Goal: Task Accomplishment & Management: Complete application form

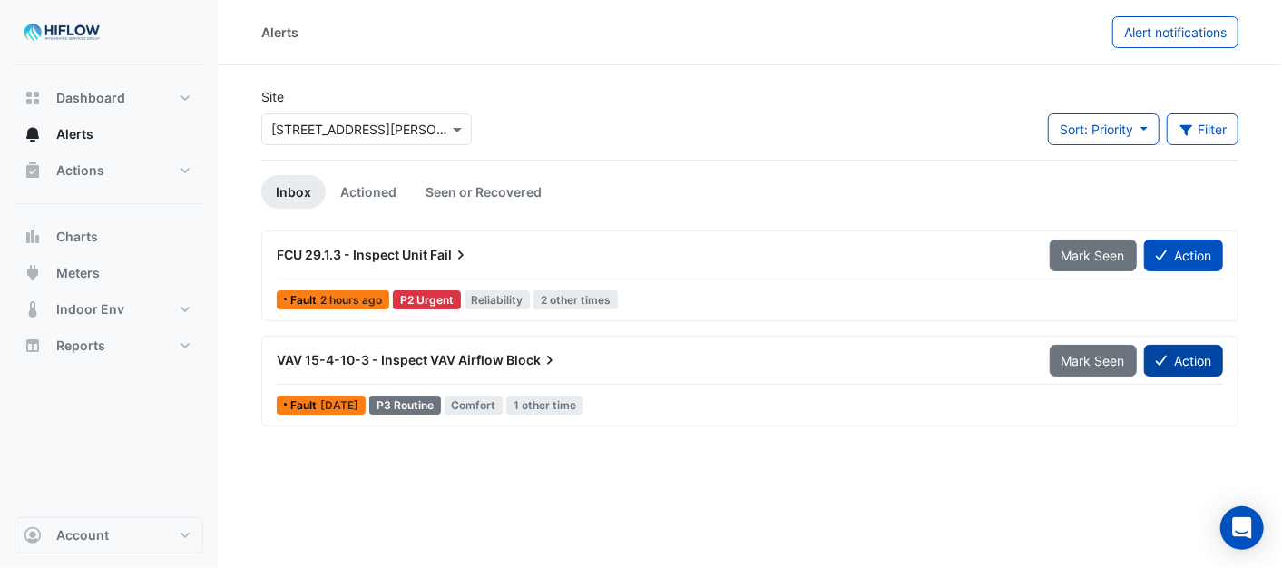
click at [1195, 368] on button "Action" at bounding box center [1183, 361] width 79 height 32
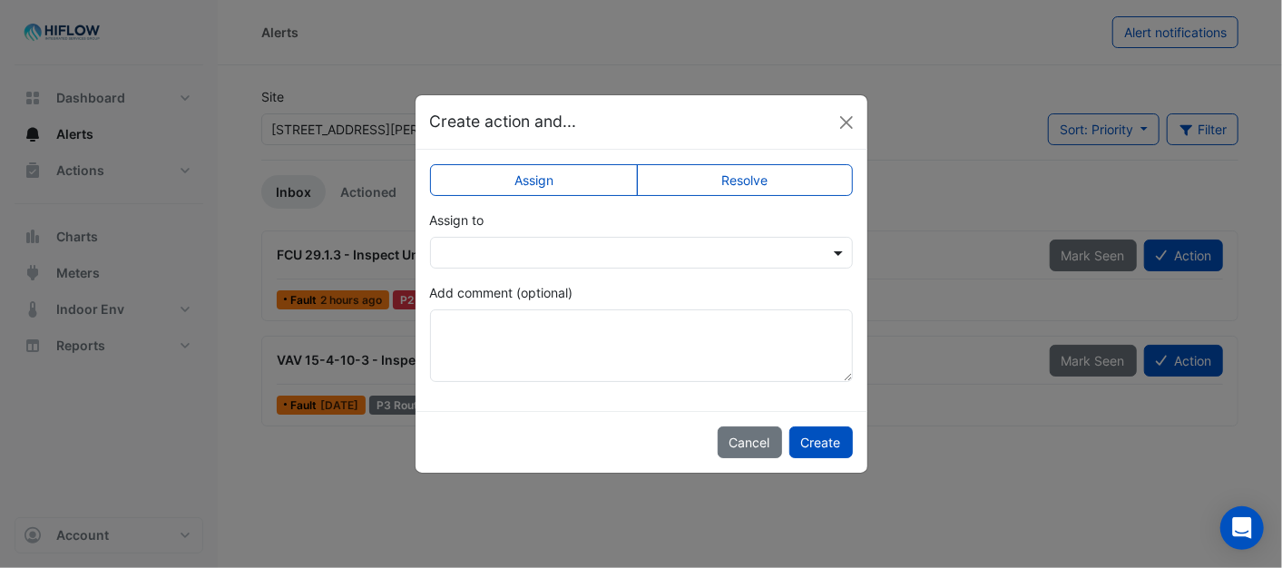
click at [837, 243] on span at bounding box center [840, 252] width 23 height 19
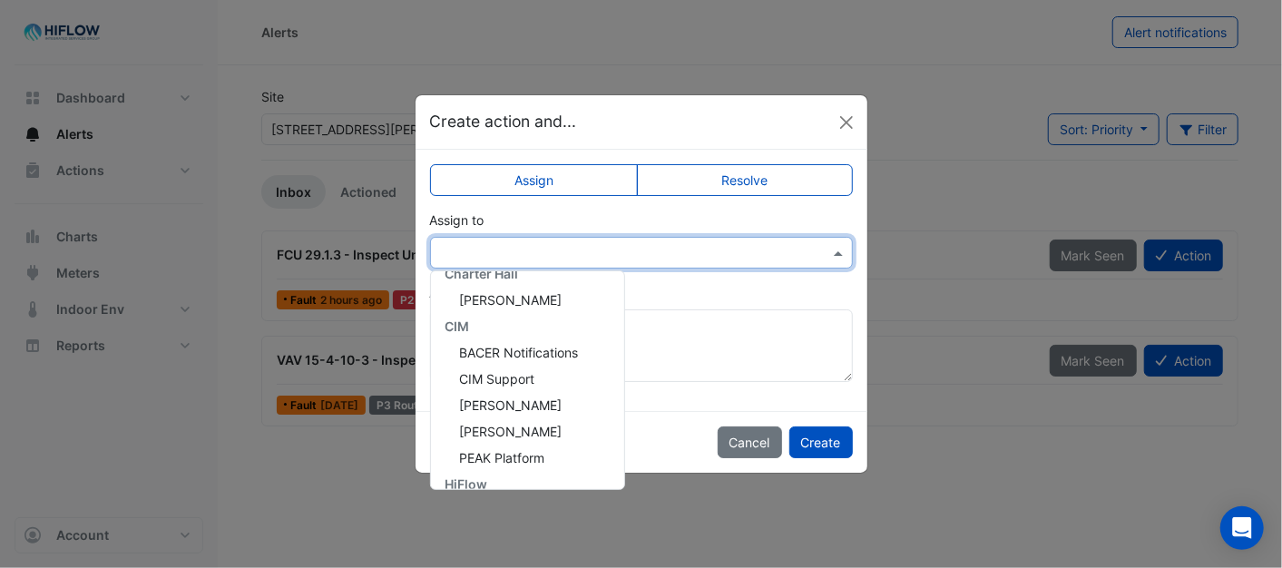
scroll to position [269, 0]
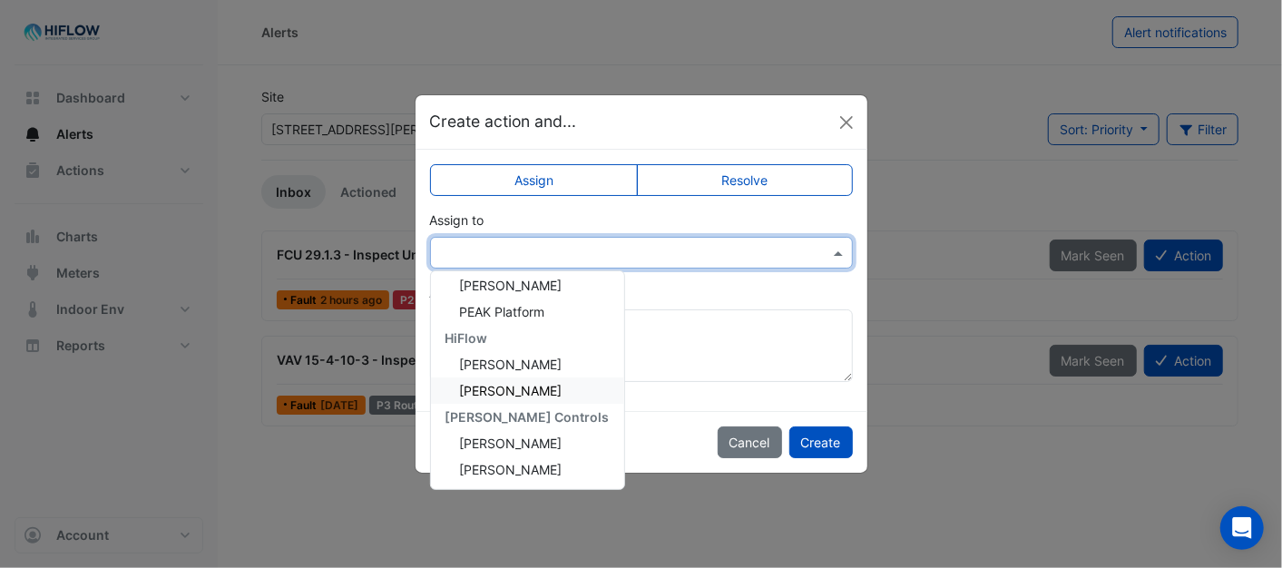
drag, startPoint x: 495, startPoint y: 388, endPoint x: 696, endPoint y: 401, distance: 201.8
click at [496, 388] on span "[PERSON_NAME]" at bounding box center [511, 390] width 103 height 15
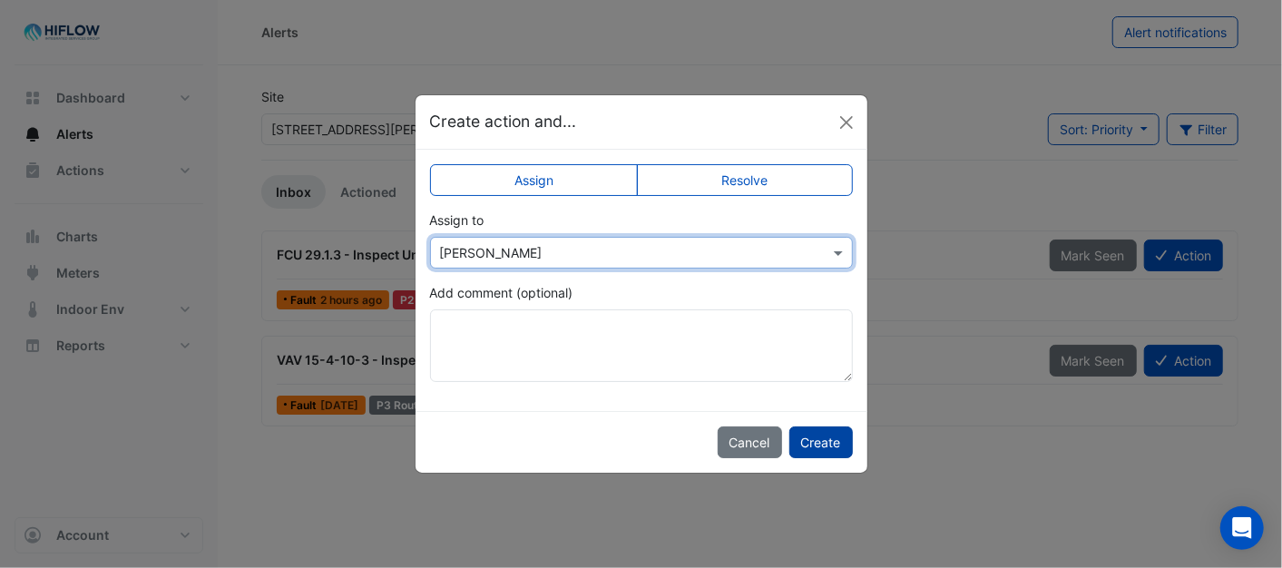
click at [839, 442] on button "Create" at bounding box center [821, 442] width 64 height 32
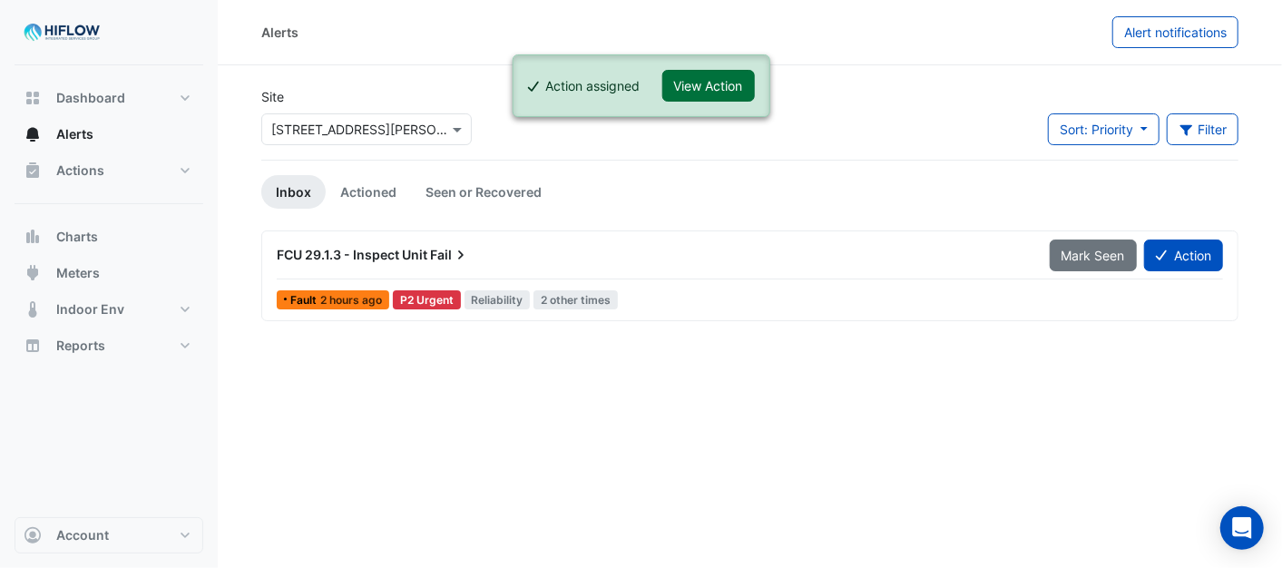
click at [690, 83] on button "View Action" at bounding box center [708, 86] width 93 height 32
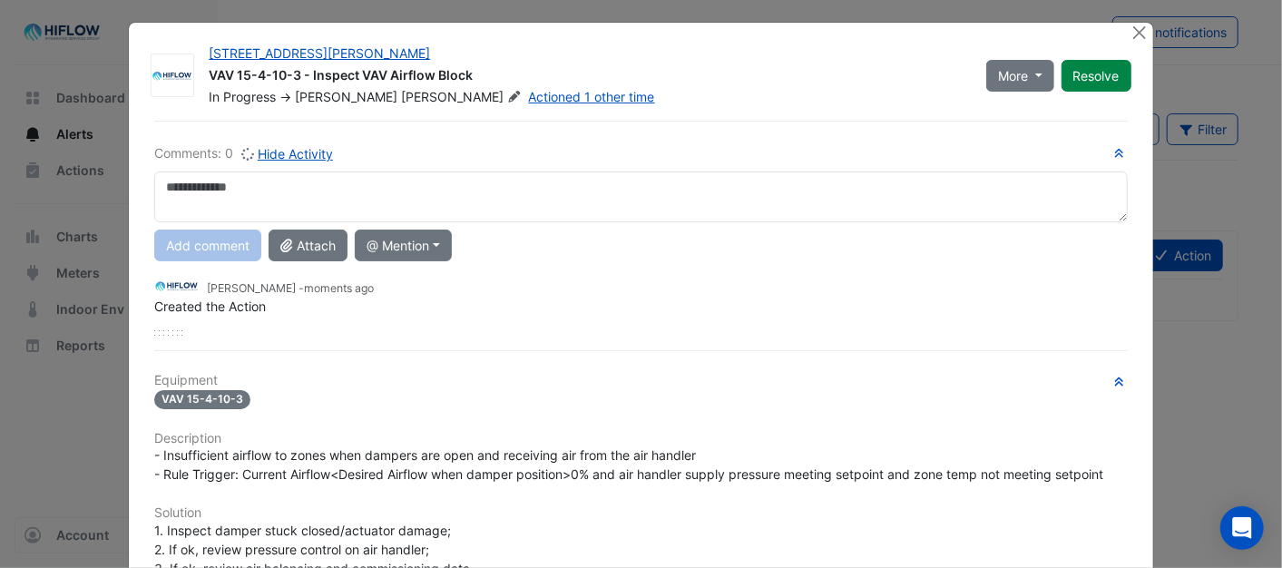
scroll to position [0, 0]
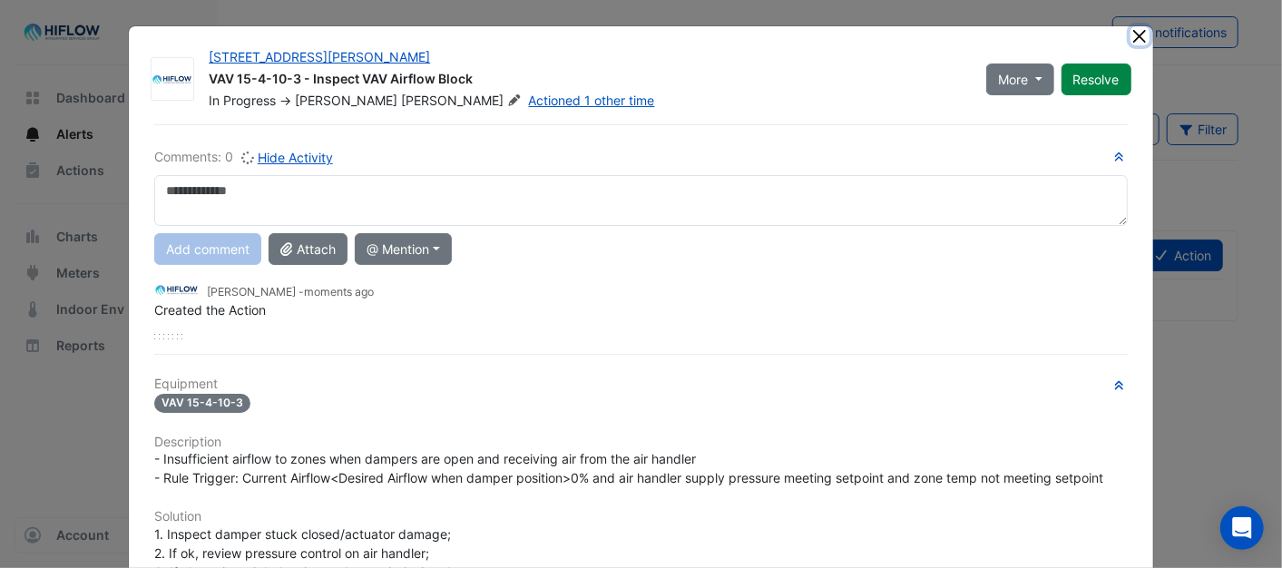
drag, startPoint x: 1130, startPoint y: 34, endPoint x: 1130, endPoint y: 46, distance: 12.7
click at [1131, 34] on button "Close" at bounding box center [1140, 35] width 19 height 19
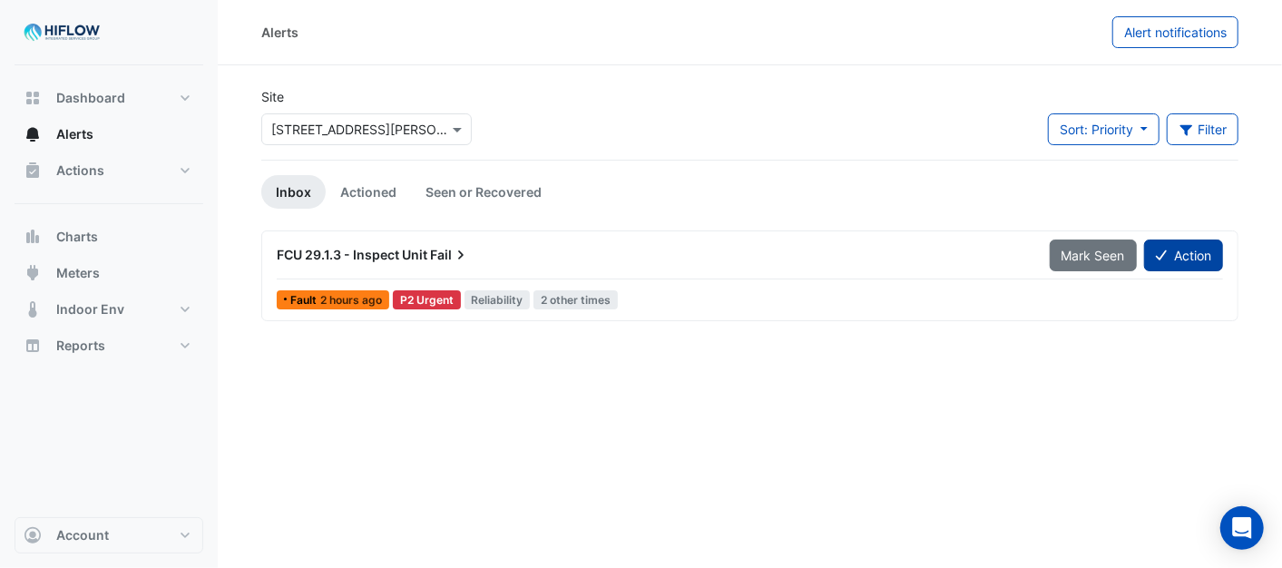
click at [1198, 260] on button "Action" at bounding box center [1183, 256] width 79 height 32
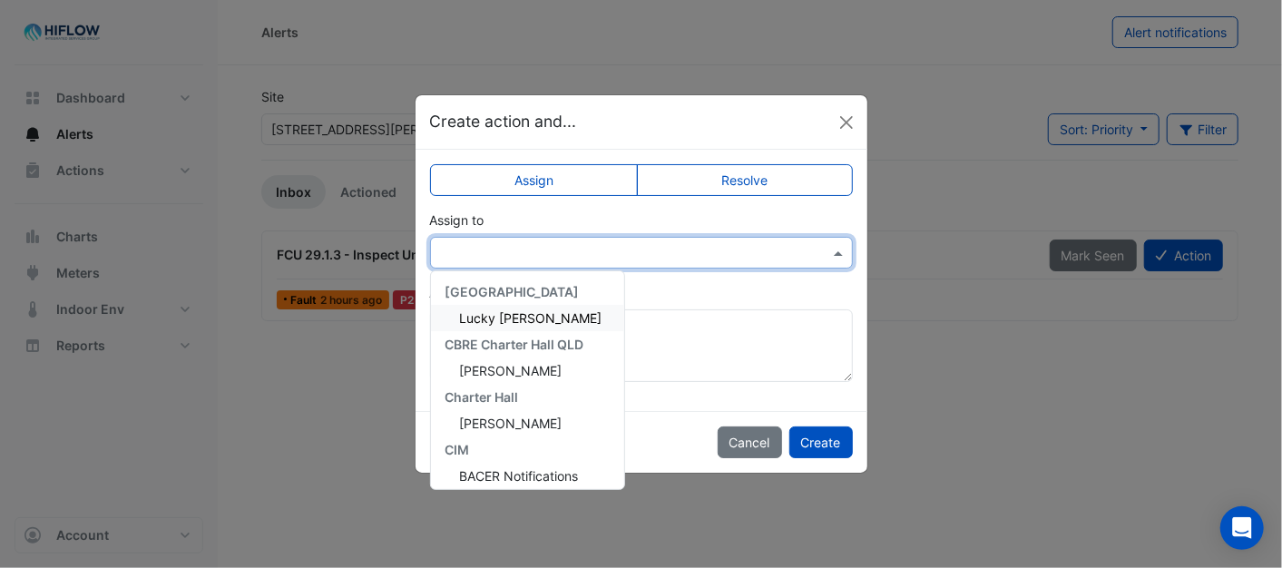
click at [828, 248] on div at bounding box center [641, 252] width 421 height 21
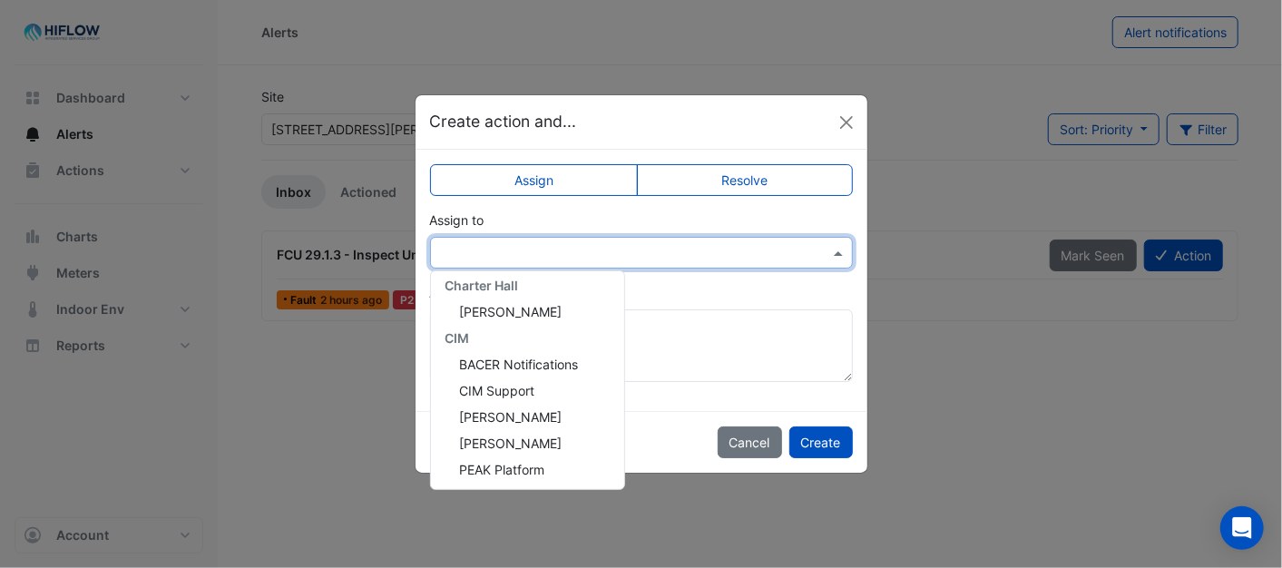
scroll to position [269, 0]
click at [482, 387] on span "[PERSON_NAME]" at bounding box center [511, 390] width 103 height 15
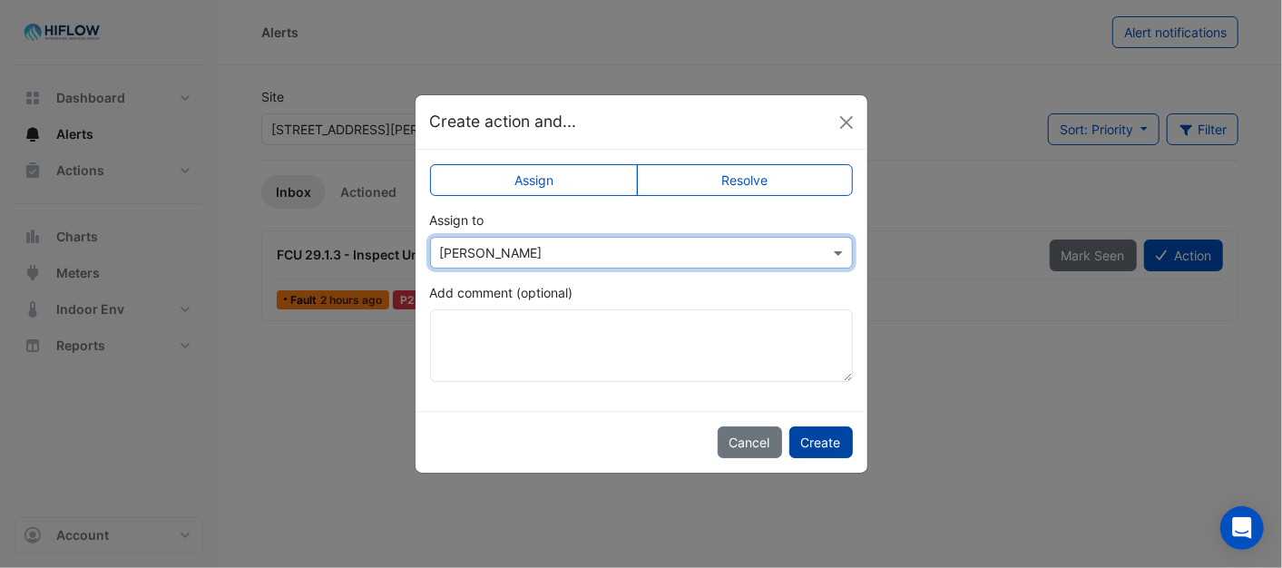
click at [811, 440] on button "Create" at bounding box center [821, 442] width 64 height 32
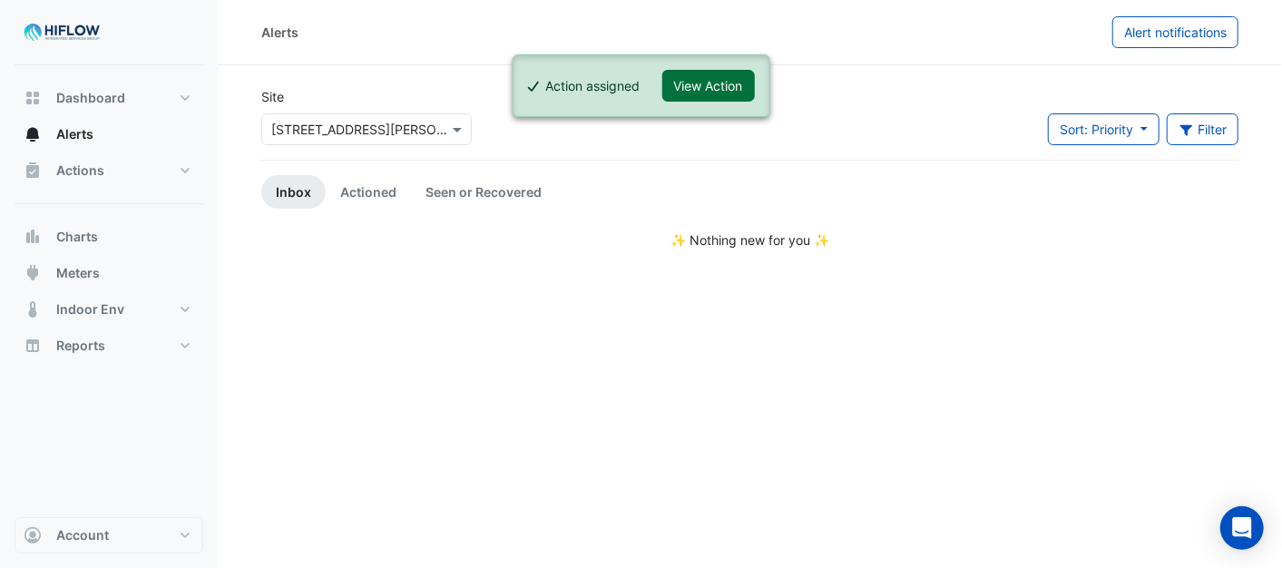
click at [710, 79] on button "View Action" at bounding box center [708, 86] width 93 height 32
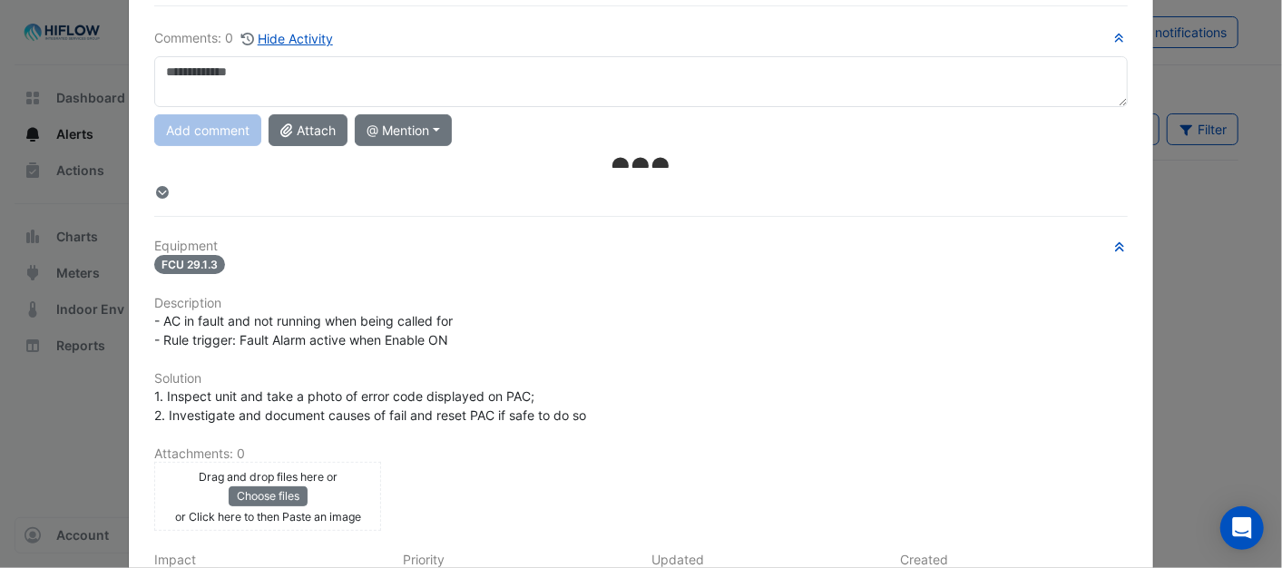
scroll to position [0, 0]
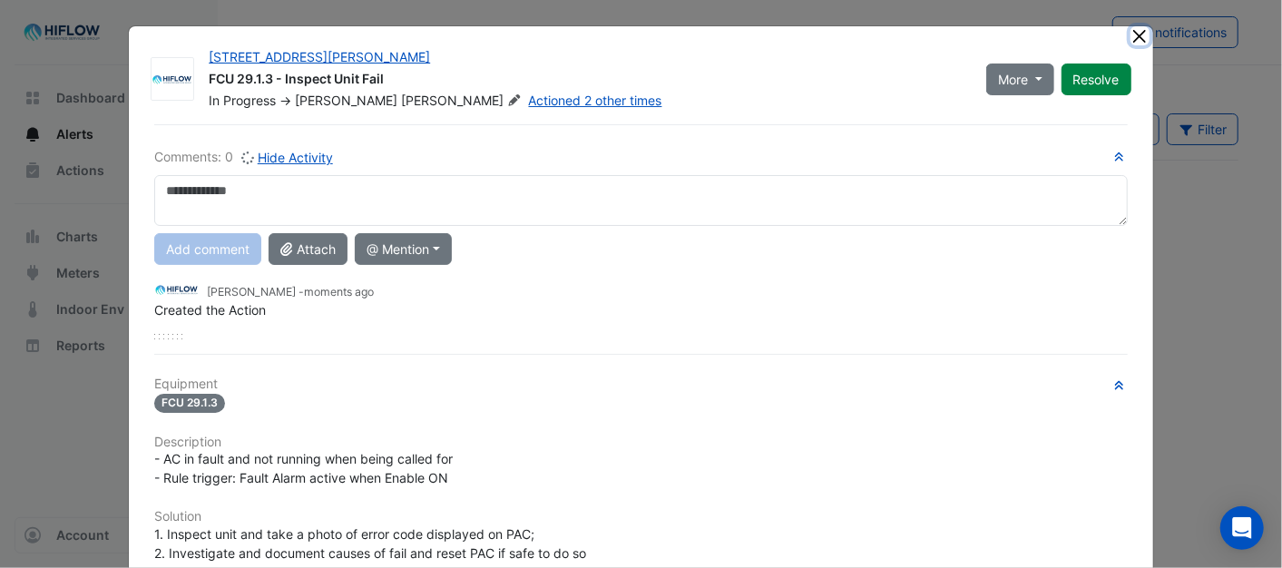
click at [1131, 36] on button "Close" at bounding box center [1140, 35] width 19 height 19
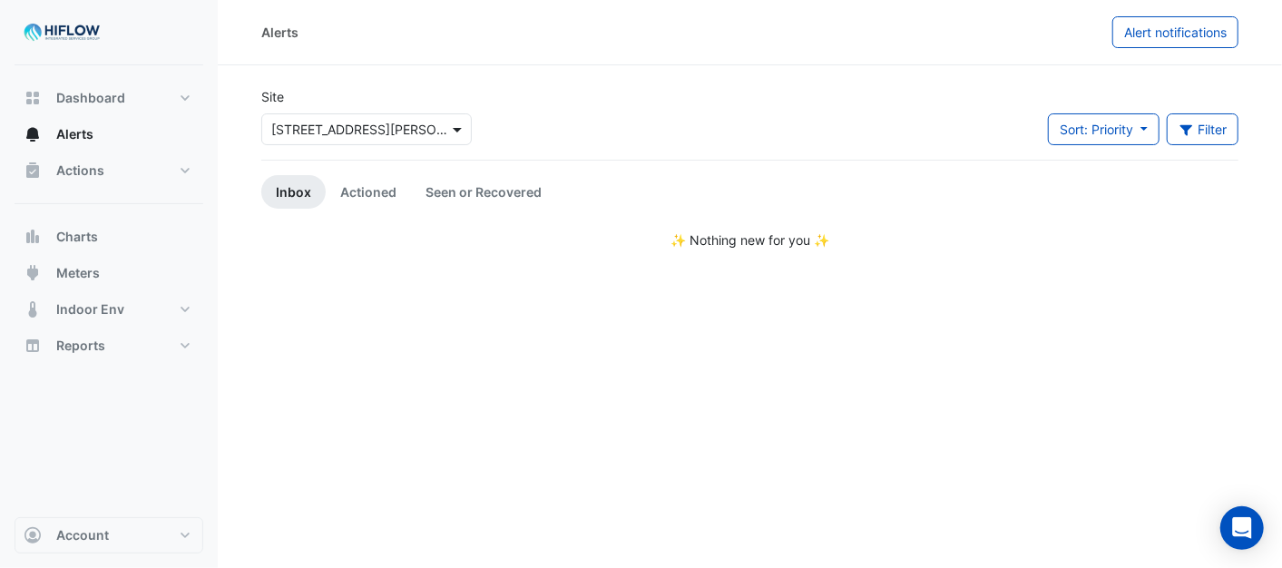
click at [457, 127] on span at bounding box center [459, 129] width 23 height 19
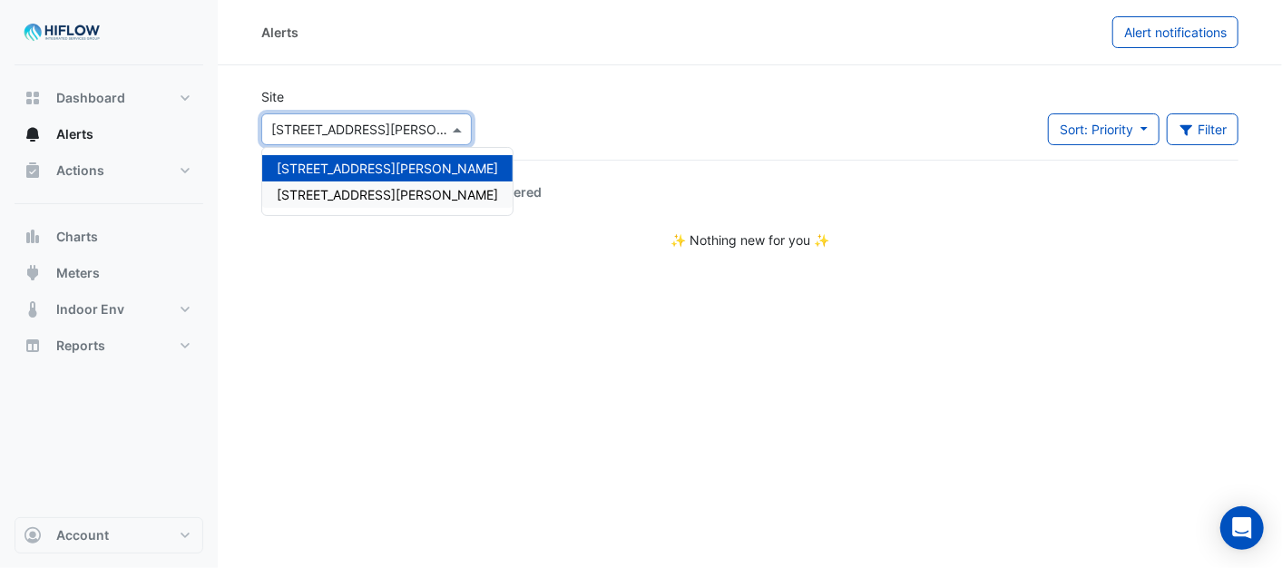
click at [358, 194] on span "[STREET_ADDRESS][PERSON_NAME]" at bounding box center [387, 194] width 221 height 15
